Goal: Information Seeking & Learning: Find specific fact

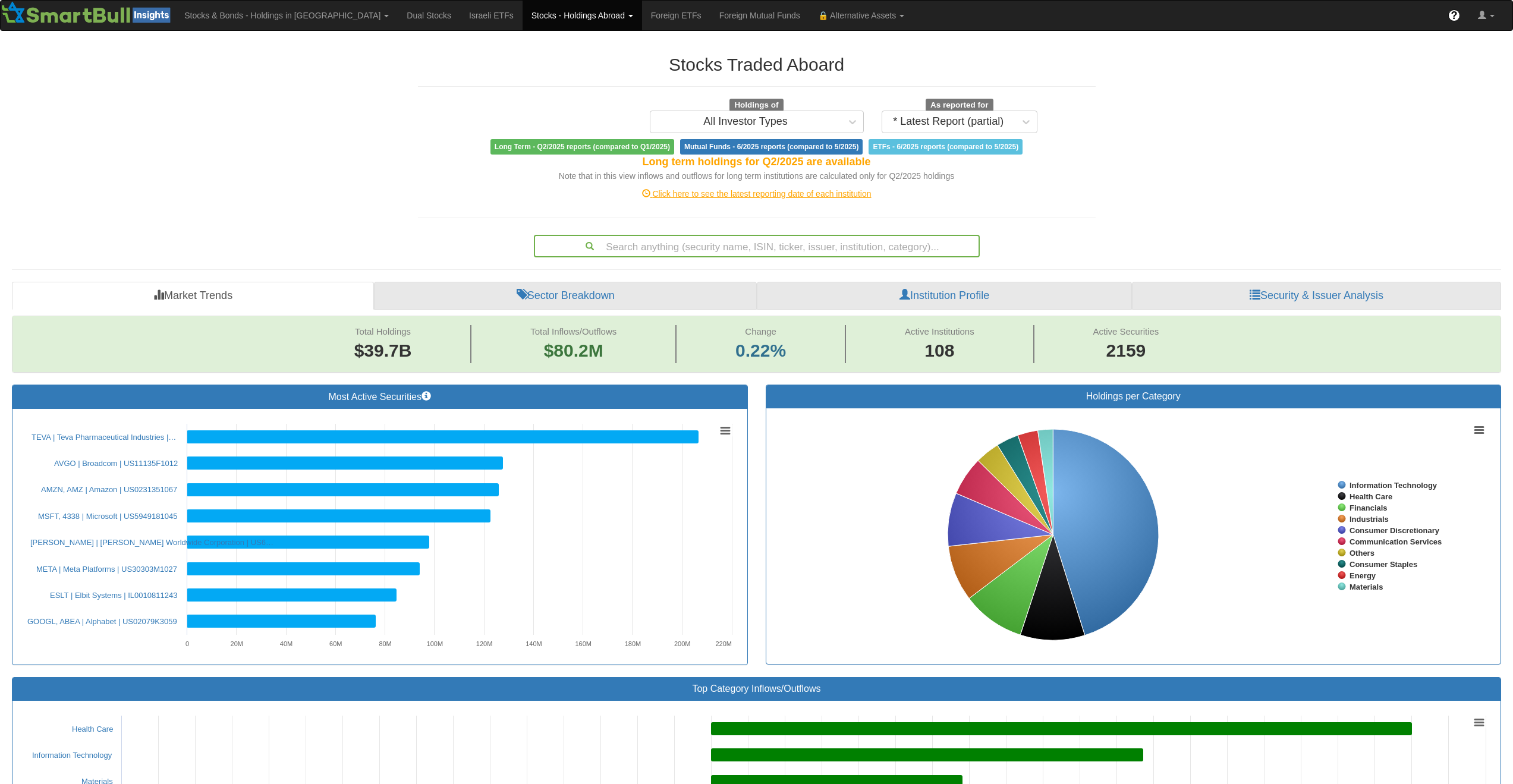
click at [529, 5] on link "Stocks - Holdings Abroad" at bounding box center [582, 15] width 120 height 29
click at [523, 52] on link "Bonds" at bounding box center [570, 57] width 94 height 16
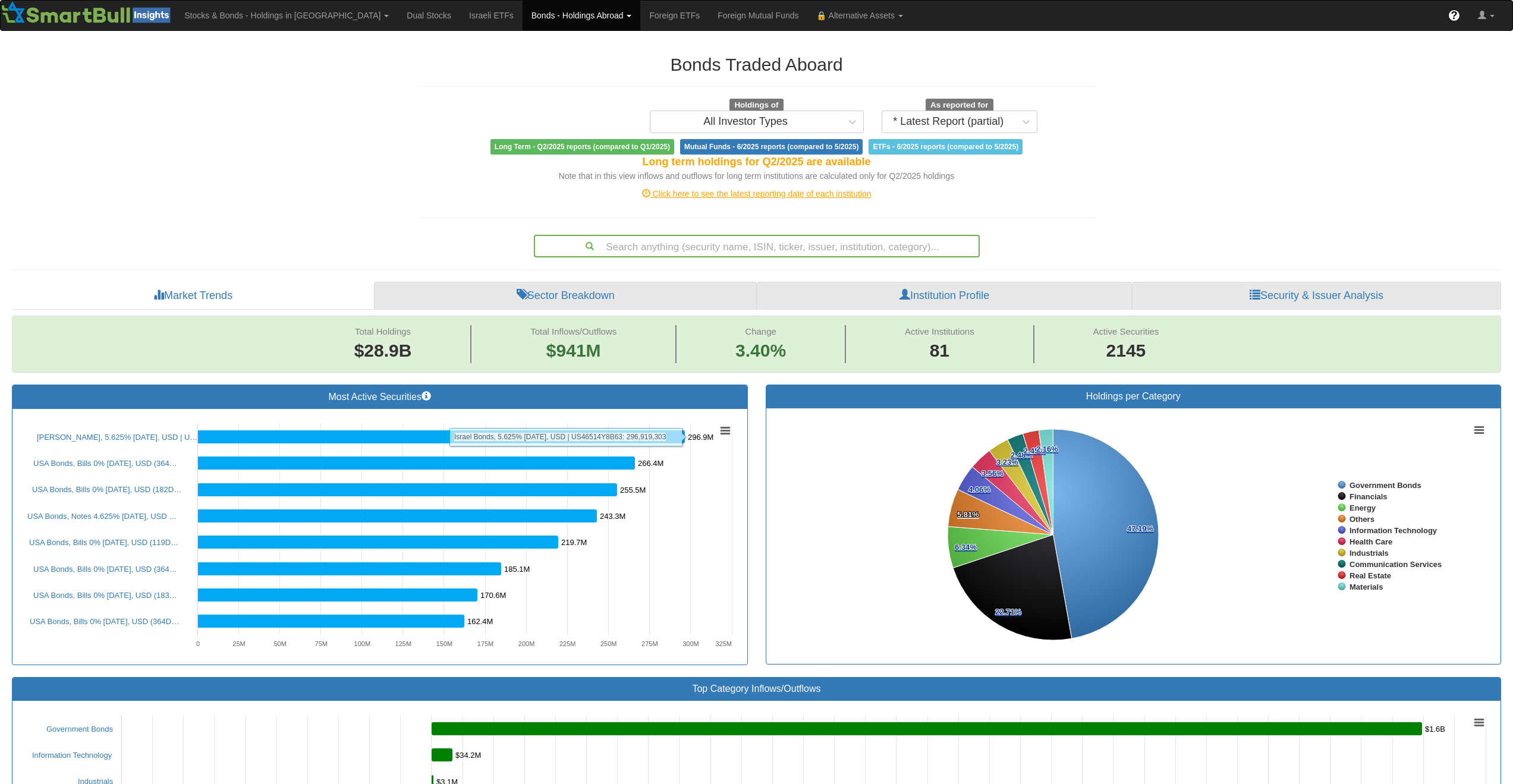
click at [749, 251] on div "Search anything (security name, ISIN, ticker, issuer, institution, category)..." at bounding box center [756, 246] width 444 height 20
type input "v"
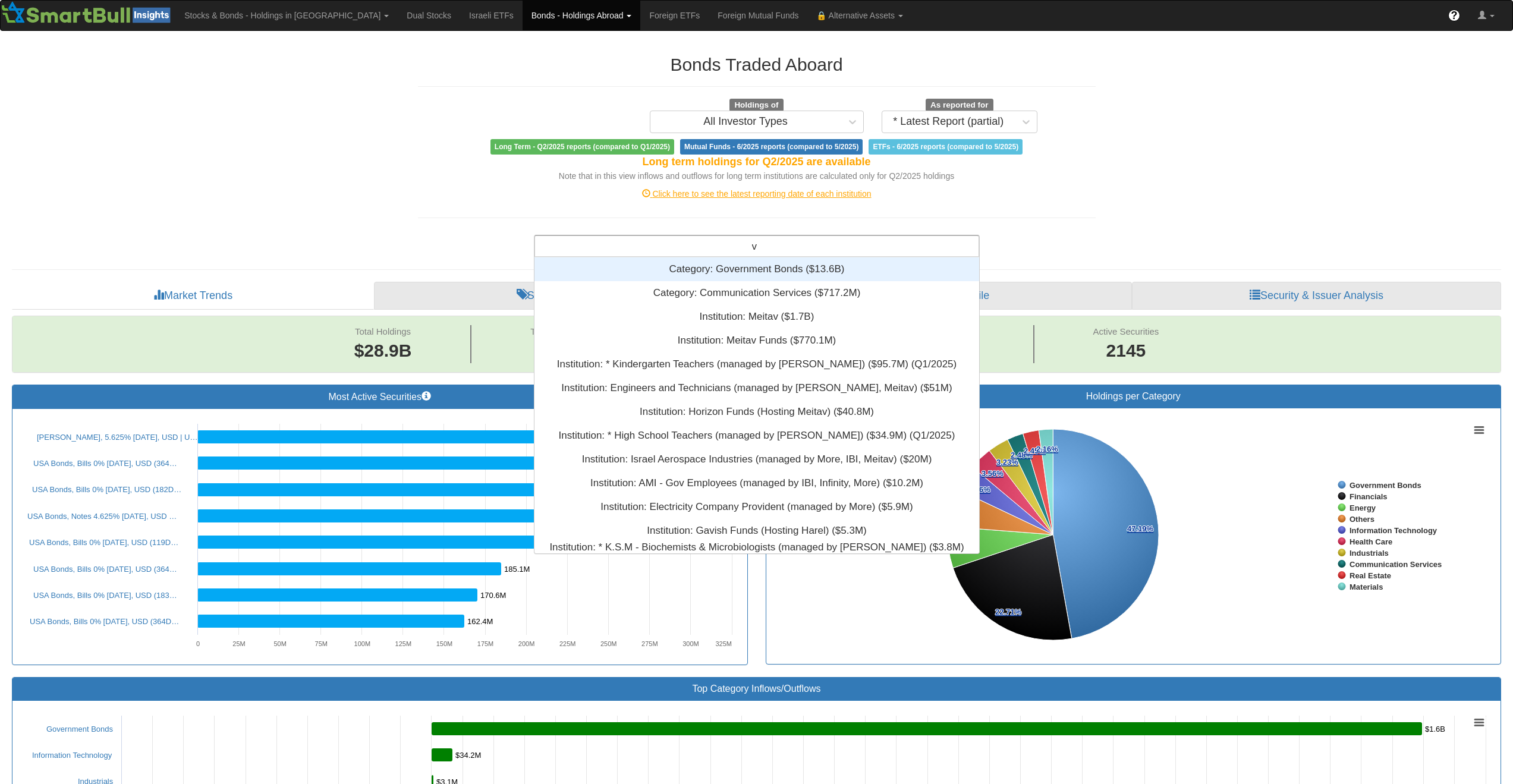
scroll to position [287, 436]
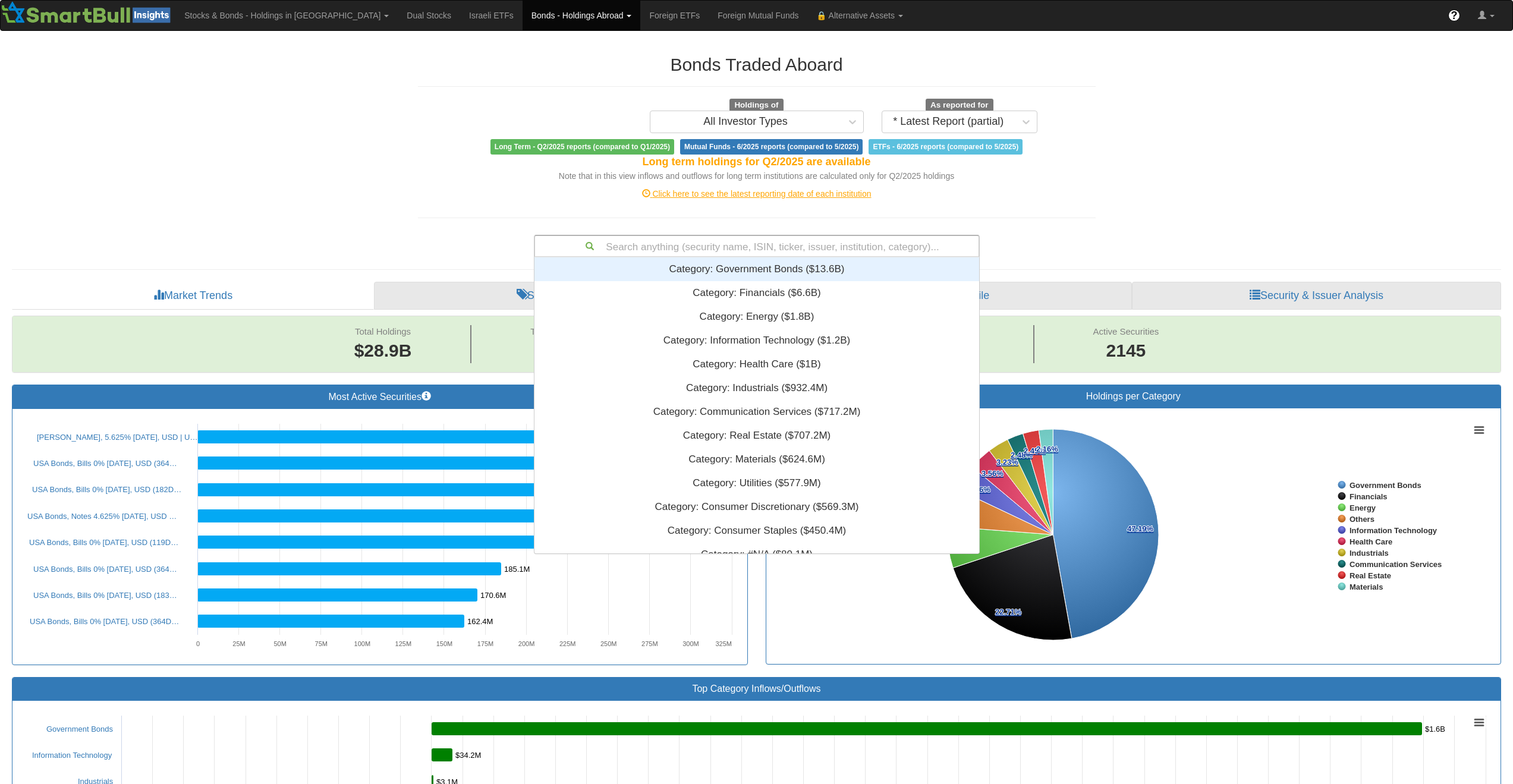
paste input "USQ2704MAA64"
type input "USQ2704MAA64"
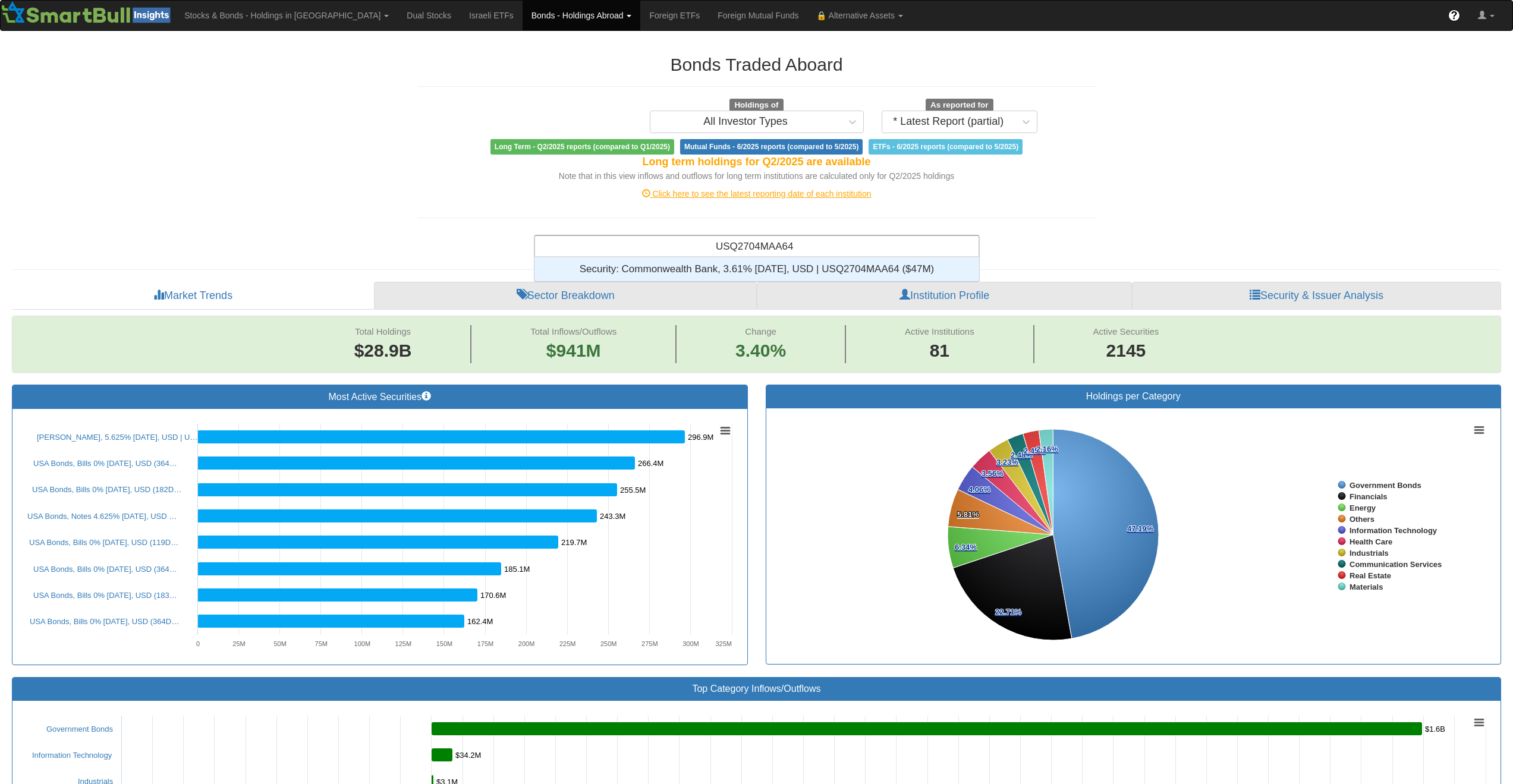
scroll to position [15, 436]
click at [774, 259] on div "Security: ‎Commonwealth Bank, 3.61% [DATE], USD | USQ2704MAA64 ‎($47M)‏" at bounding box center [756, 270] width 445 height 24
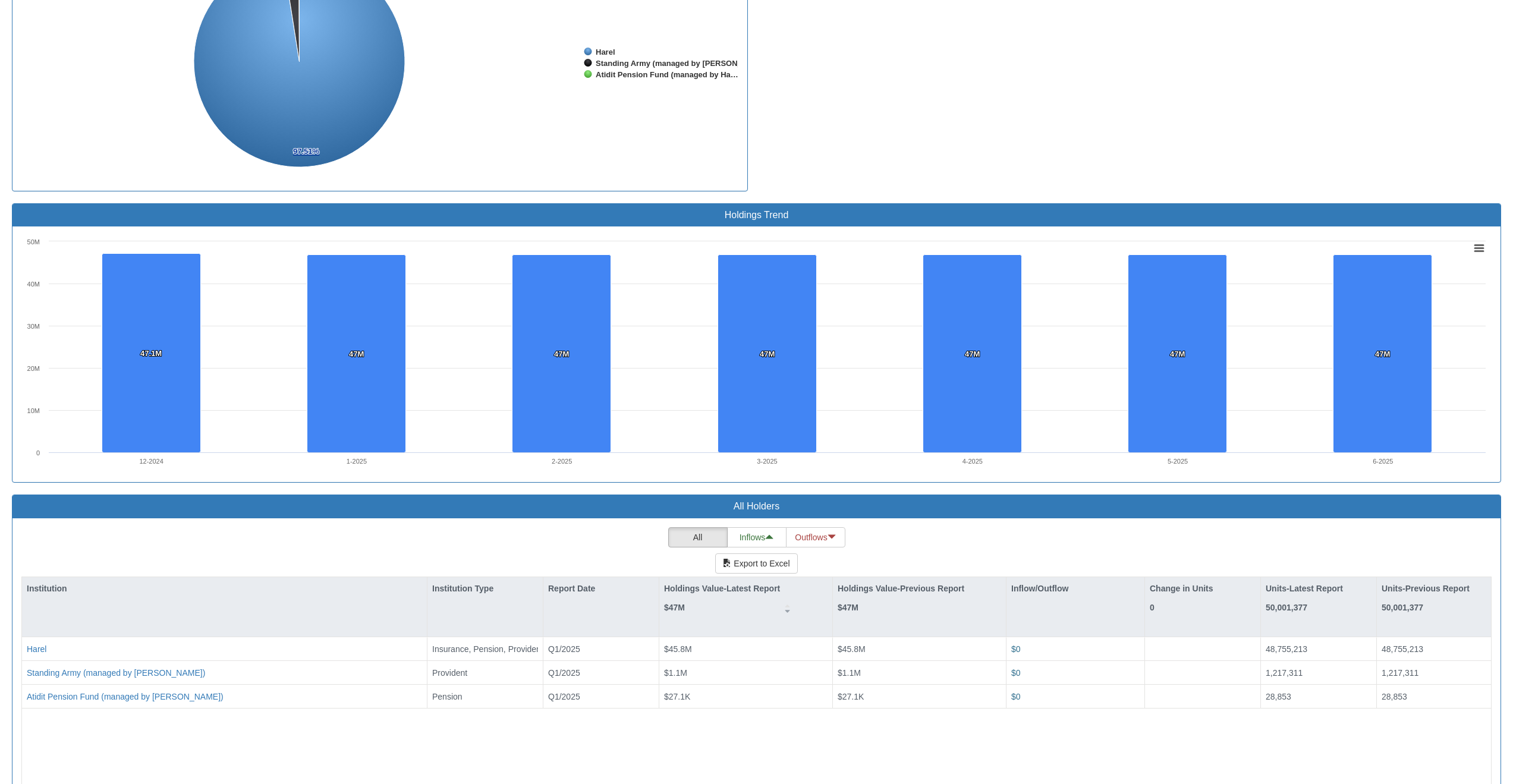
scroll to position [649, 0]
